Goal: Task Accomplishment & Management: Use online tool/utility

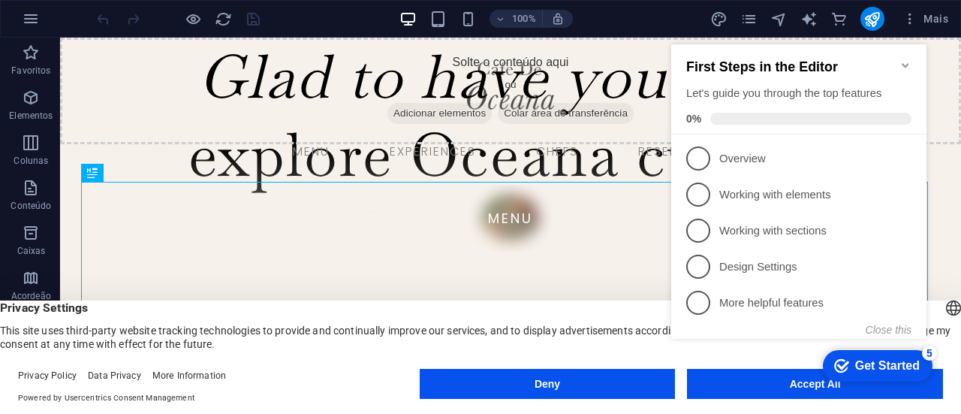
click at [904, 61] on icon "Minimize checklist" at bounding box center [905, 65] width 12 height 12
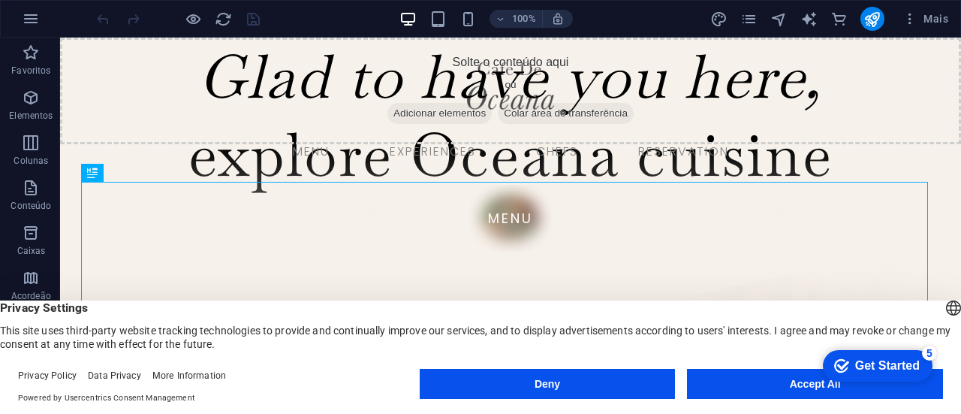
click at [533, 381] on button "Deny" at bounding box center [548, 384] width 256 height 30
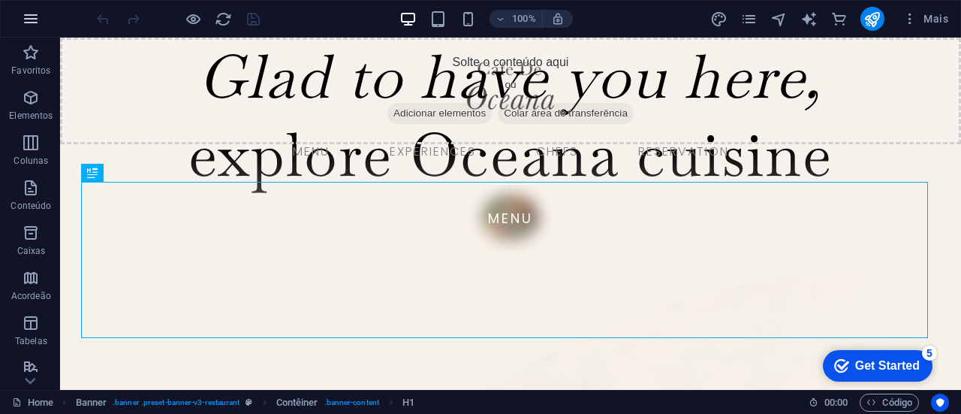
click at [31, 19] on icon "button" at bounding box center [31, 19] width 18 height 18
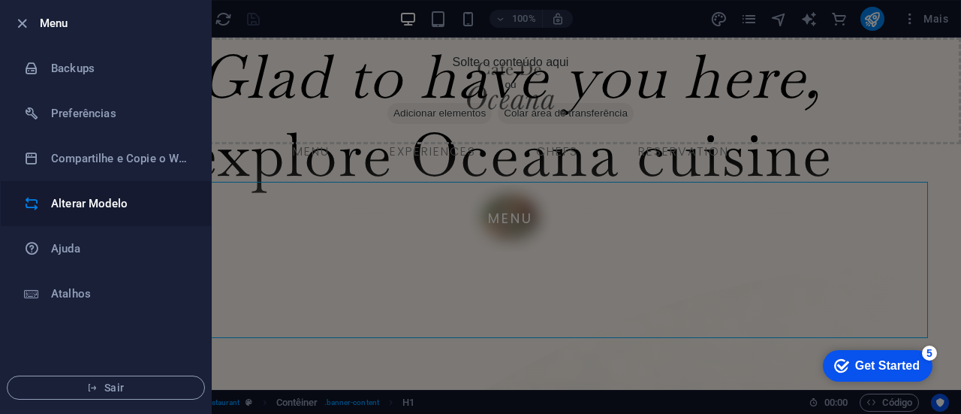
click at [86, 200] on h6 "Alterar Modelo" at bounding box center [120, 203] width 139 height 18
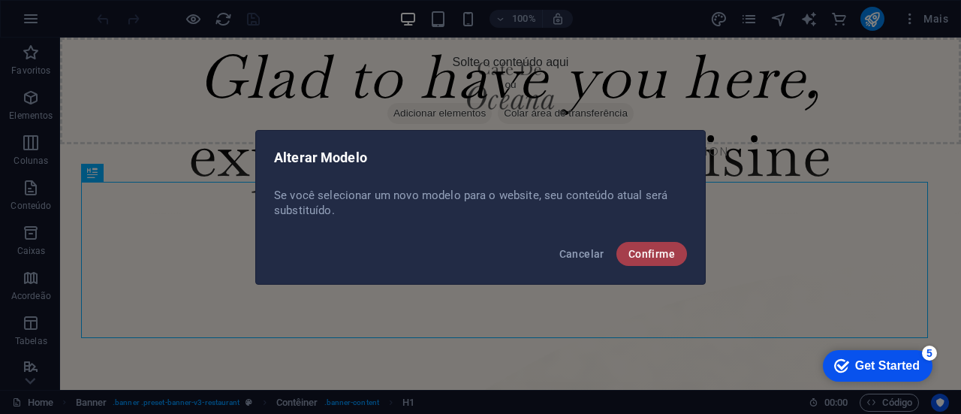
click at [653, 253] on span "Confirme" at bounding box center [651, 254] width 47 height 12
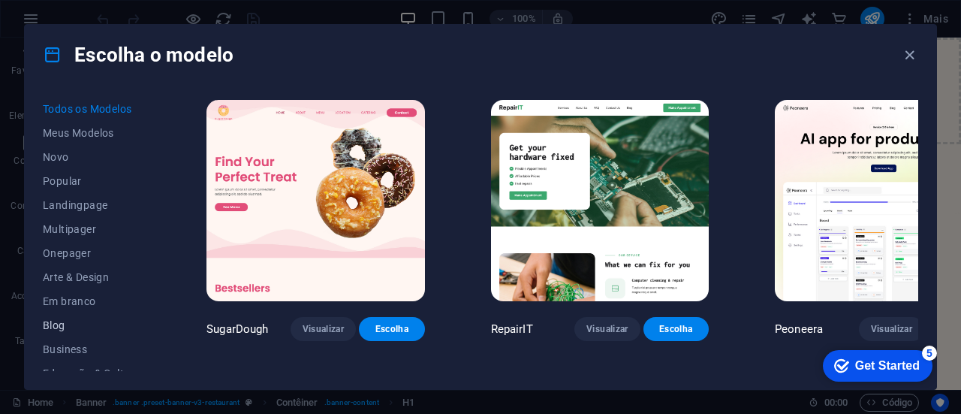
click at [56, 323] on span "Blog" at bounding box center [92, 325] width 98 height 12
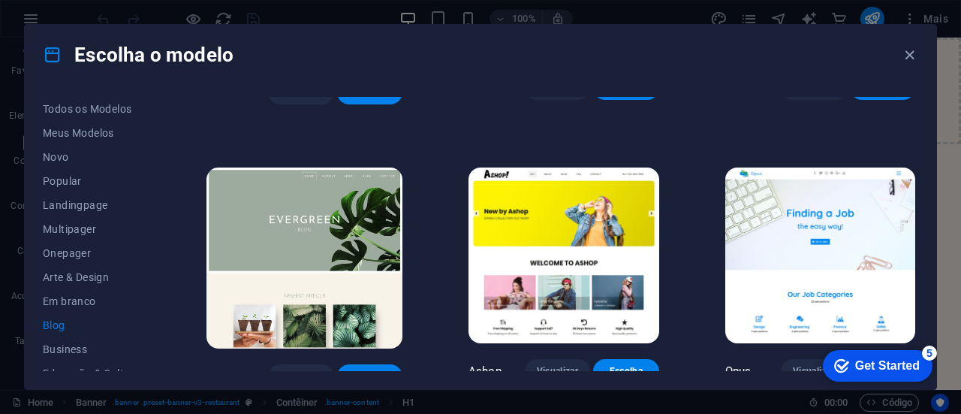
scroll to position [1952, 0]
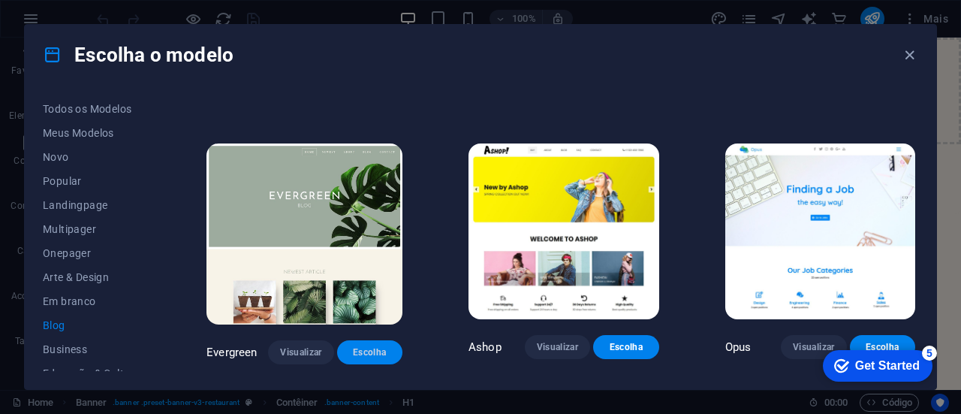
click at [371, 346] on span "Escolha" at bounding box center [369, 352] width 41 height 12
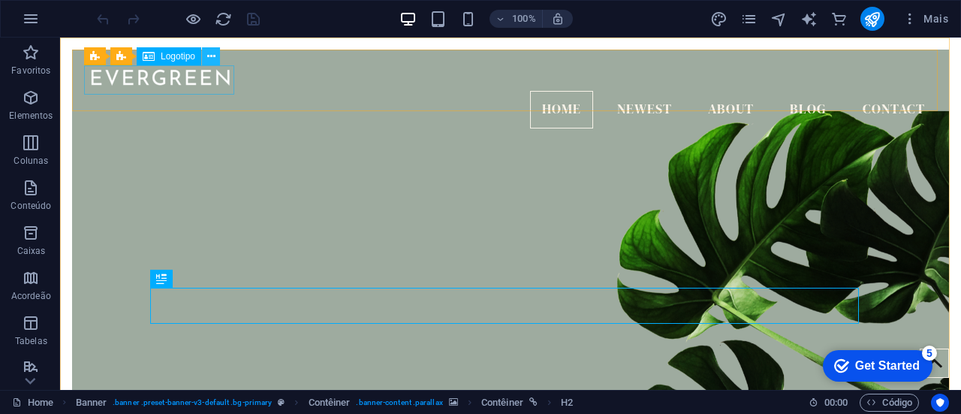
click at [213, 56] on icon at bounding box center [211, 57] width 8 height 16
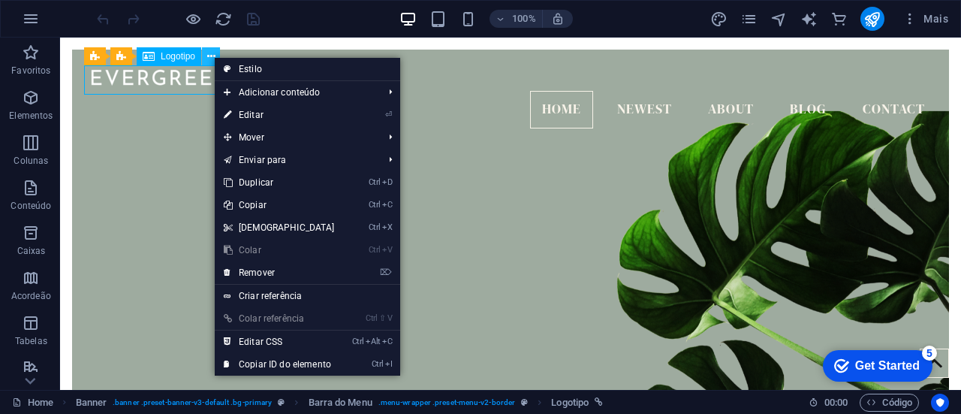
click at [213, 56] on icon at bounding box center [211, 57] width 8 height 16
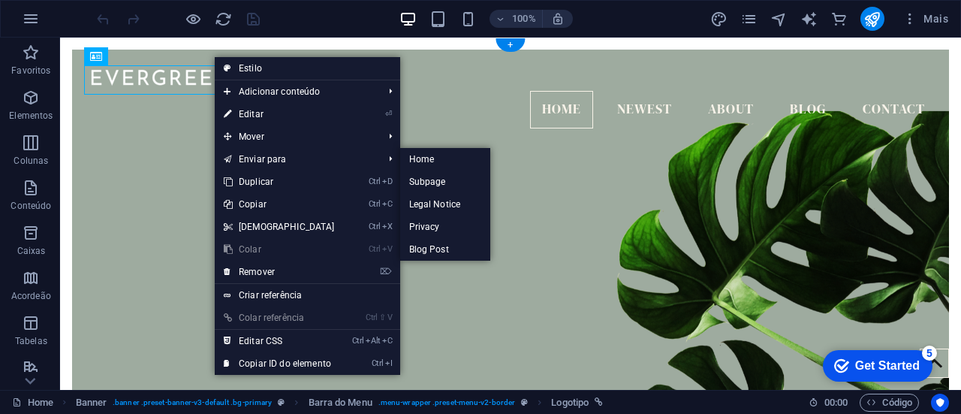
click at [142, 165] on figure at bounding box center [510, 274] width 877 height 327
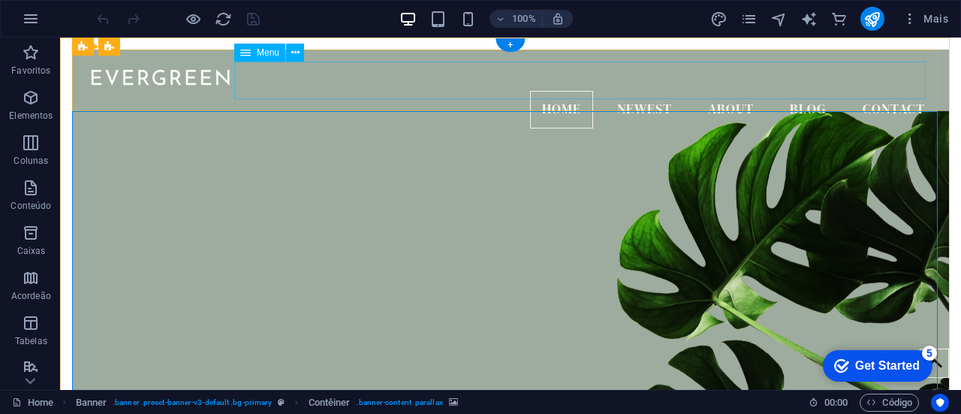
click at [552, 91] on nav "Home Newest About Blog Contact" at bounding box center [510, 110] width 853 height 38
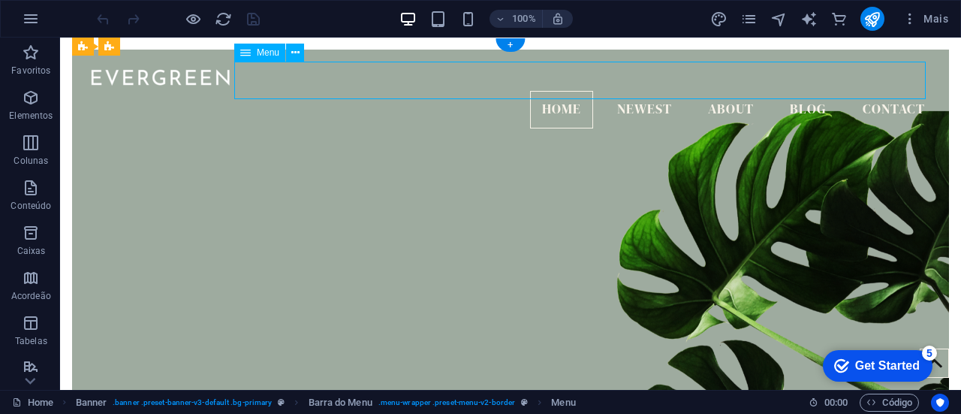
click at [633, 91] on nav "Home Newest About Blog Contact" at bounding box center [510, 110] width 853 height 38
click at [724, 91] on nav "Home Newest About Blog Contact" at bounding box center [510, 110] width 853 height 38
click at [799, 91] on nav "Home Newest About Blog Contact" at bounding box center [510, 110] width 853 height 38
click at [881, 91] on nav "Home Newest About Blog Contact" at bounding box center [510, 110] width 853 height 38
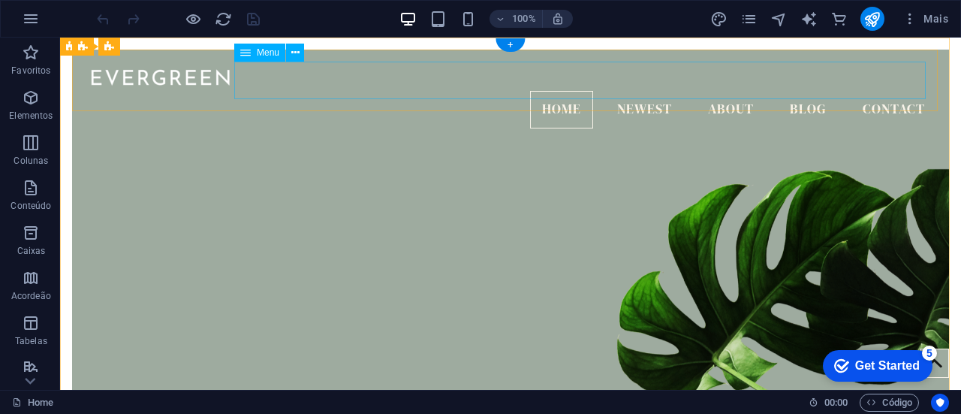
click at [883, 91] on nav "Home Newest About Blog Contact" at bounding box center [510, 110] width 853 height 38
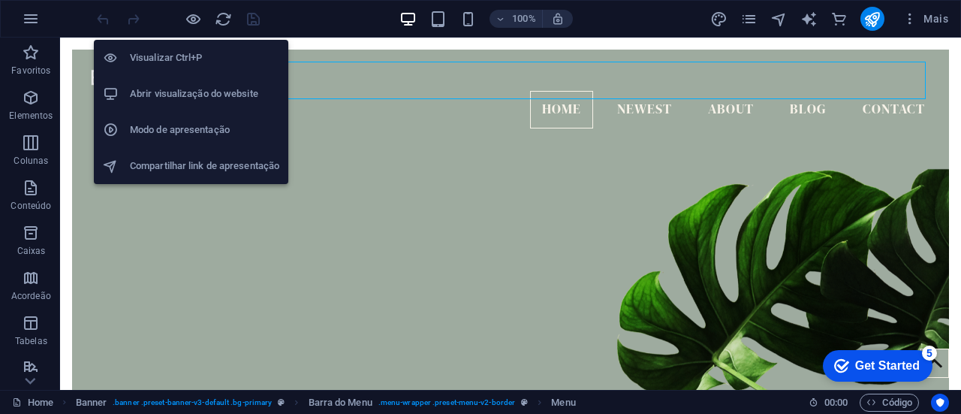
click at [216, 89] on h6 "Abrir visualização do website" at bounding box center [204, 94] width 149 height 18
